Goal: Task Accomplishment & Management: Use online tool/utility

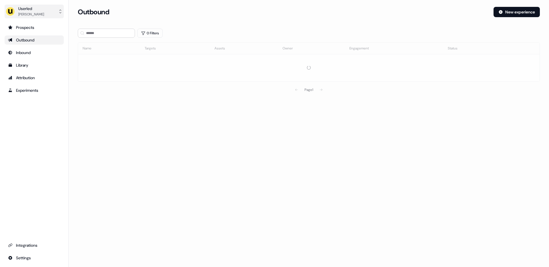
click at [27, 16] on div "[PERSON_NAME]" at bounding box center [31, 14] width 26 height 6
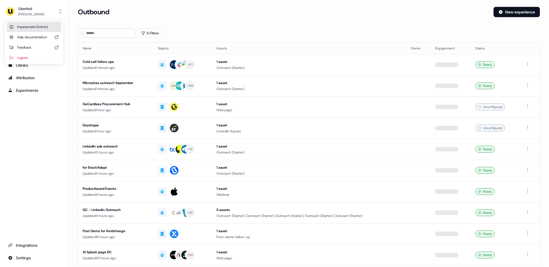
drag, startPoint x: 32, startPoint y: 26, endPoint x: 36, endPoint y: 27, distance: 4.5
click at [32, 26] on div "Impersonate (Admin)" at bounding box center [34, 27] width 54 height 10
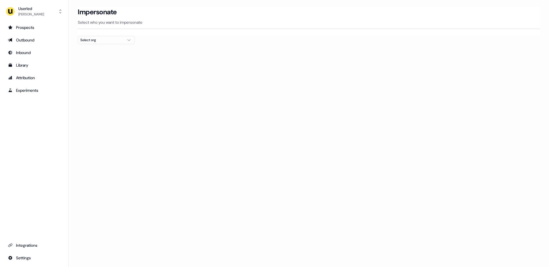
click at [106, 39] on div "Select org" at bounding box center [101, 40] width 43 height 6
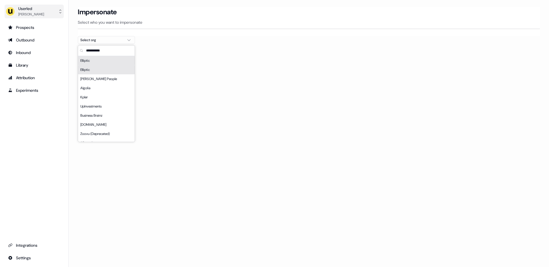
click at [17, 12] on div "Userled [PERSON_NAME]" at bounding box center [25, 11] width 38 height 11
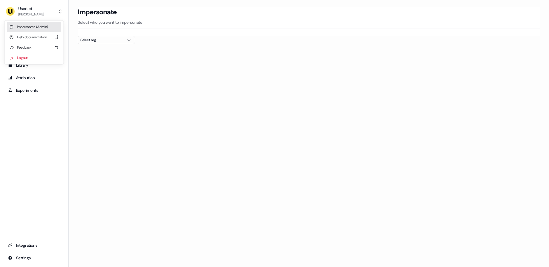
click at [35, 27] on div "Impersonate (Admin)" at bounding box center [34, 27] width 54 height 10
click at [123, 41] on div "Select org" at bounding box center [101, 40] width 43 height 6
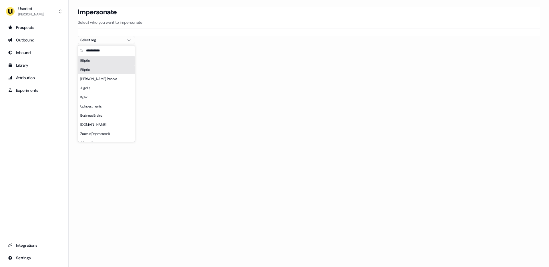
click at [95, 59] on div "Elliptic" at bounding box center [106, 60] width 57 height 9
drag, startPoint x: 100, startPoint y: 68, endPoint x: 127, endPoint y: 73, distance: 27.4
click at [100, 68] on div "Elliptic" at bounding box center [106, 69] width 57 height 9
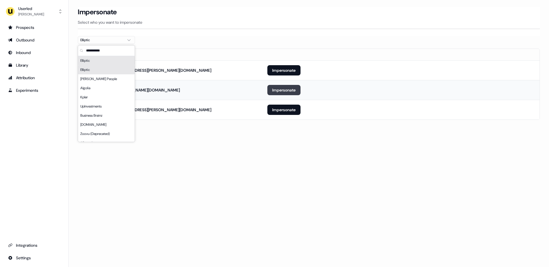
click at [279, 93] on button "Impersonate" at bounding box center [283, 90] width 33 height 10
